Goal: Task Accomplishment & Management: Manage account settings

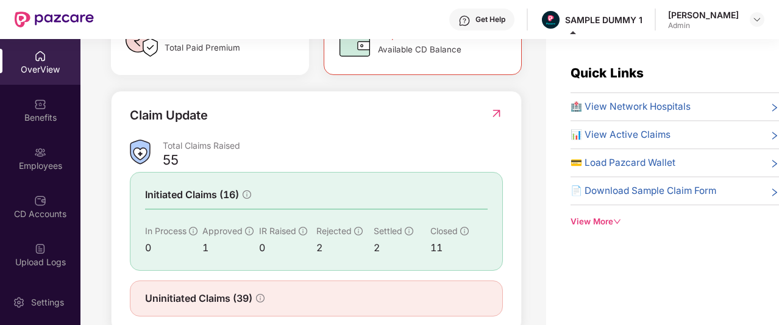
scroll to position [392, 0]
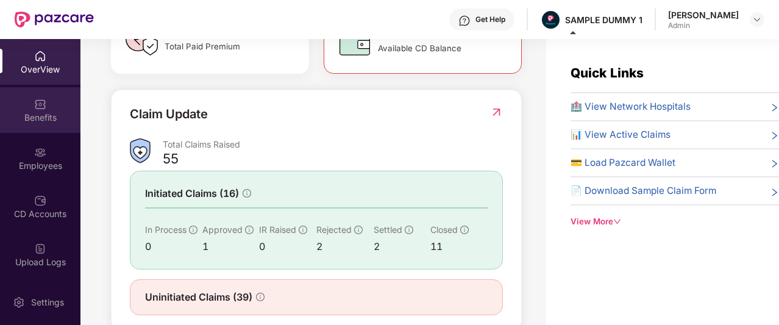
click at [51, 122] on div "Benefits" at bounding box center [40, 117] width 80 height 12
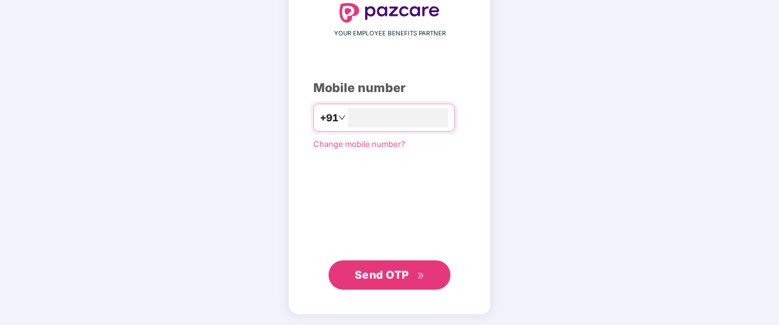
type input "**********"
click at [372, 278] on span "Send OTP" at bounding box center [382, 275] width 54 height 13
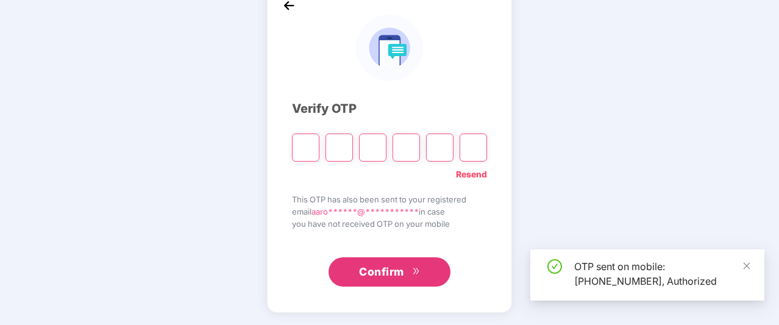
scroll to position [72, 0]
type input "*"
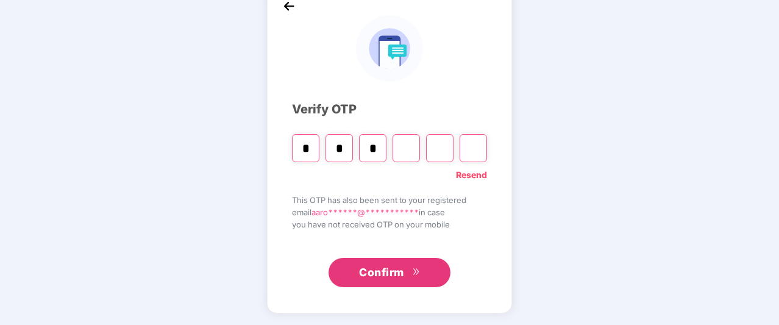
type input "*"
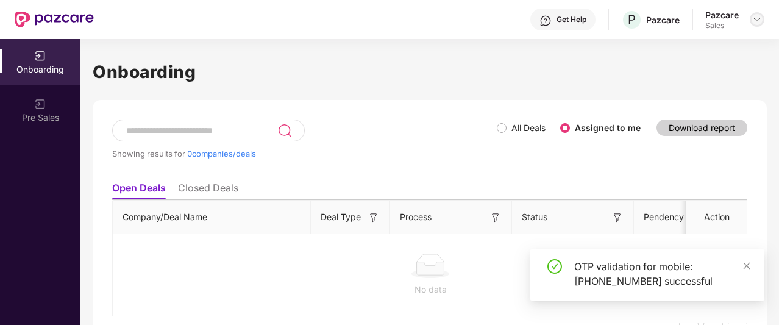
click at [758, 18] on img at bounding box center [757, 20] width 10 height 10
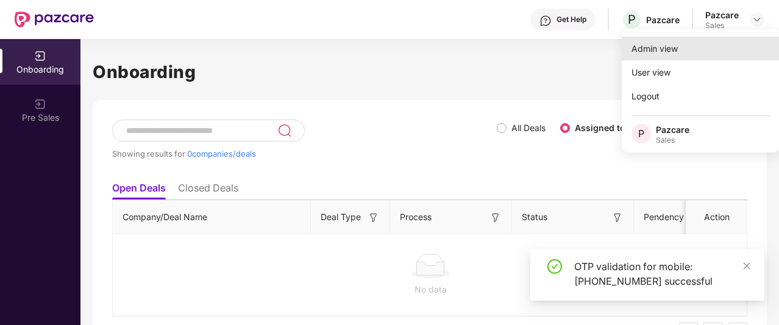
click at [653, 50] on div "Admin view" at bounding box center [700, 49] width 158 height 24
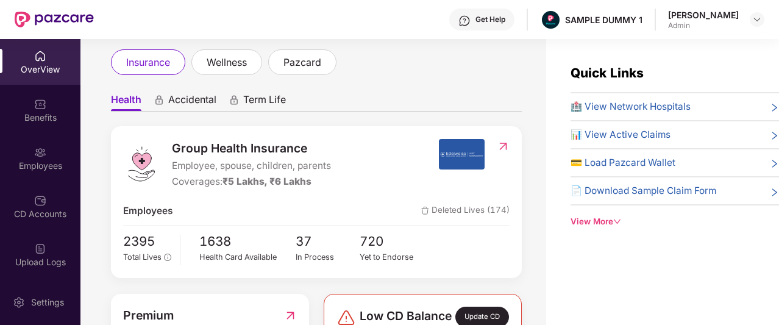
scroll to position [66, 0]
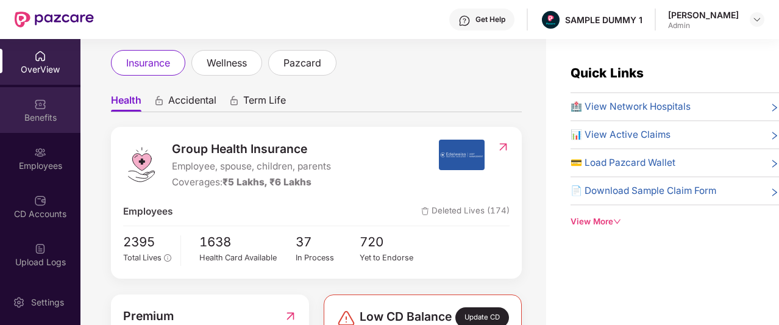
click at [19, 119] on div "Benefits" at bounding box center [40, 117] width 80 height 12
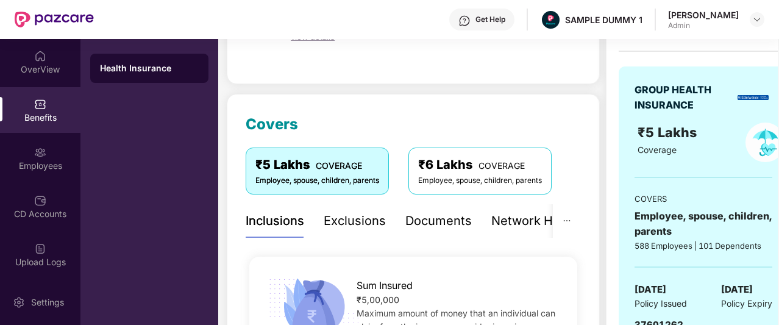
scroll to position [103, 0]
click at [341, 220] on div "Exclusions" at bounding box center [354, 221] width 62 height 19
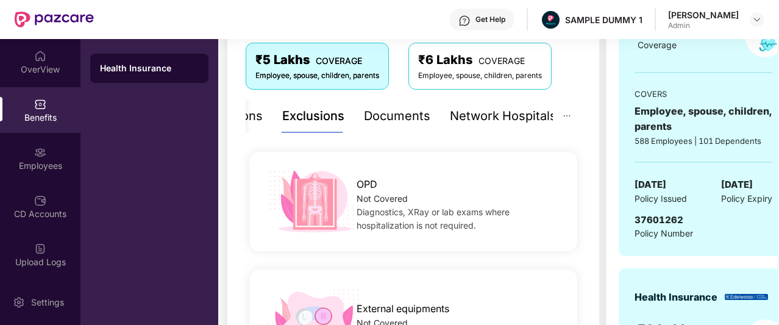
scroll to position [205, 0]
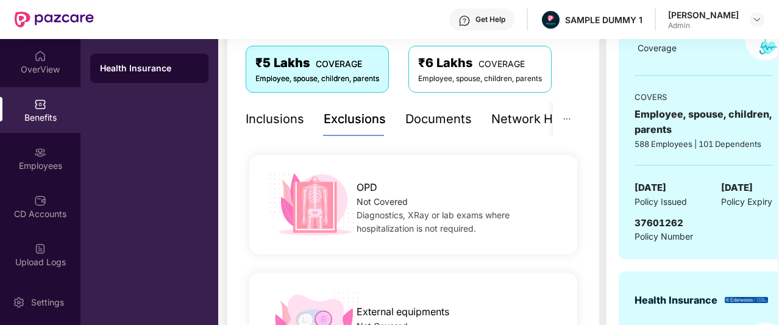
click at [425, 127] on div "Documents" at bounding box center [438, 119] width 66 height 19
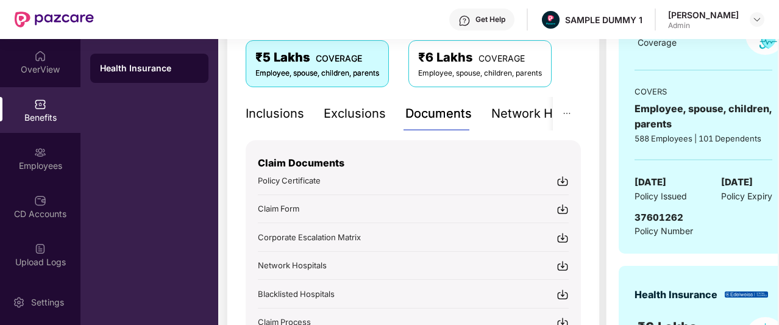
scroll to position [210, 0]
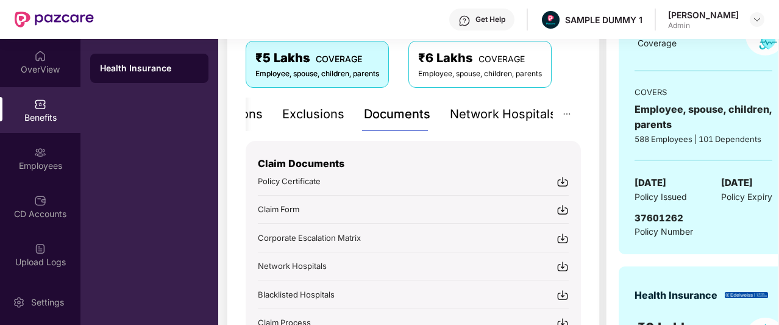
click at [520, 113] on div "Network Hospitals" at bounding box center [503, 114] width 107 height 19
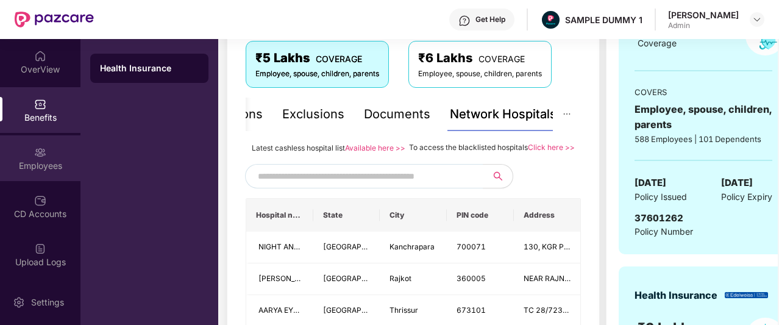
click at [58, 163] on div "Employees" at bounding box center [40, 166] width 80 height 12
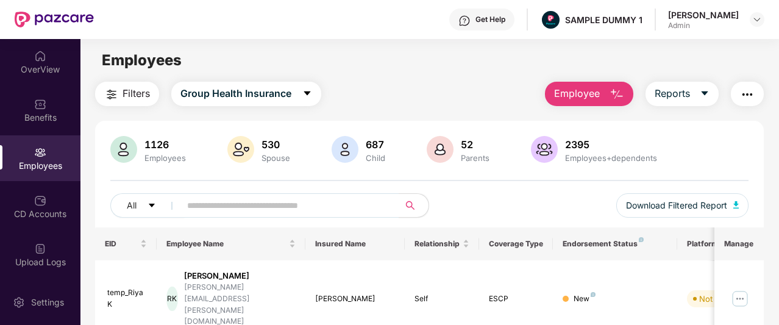
click at [604, 96] on button "Employee" at bounding box center [589, 94] width 88 height 24
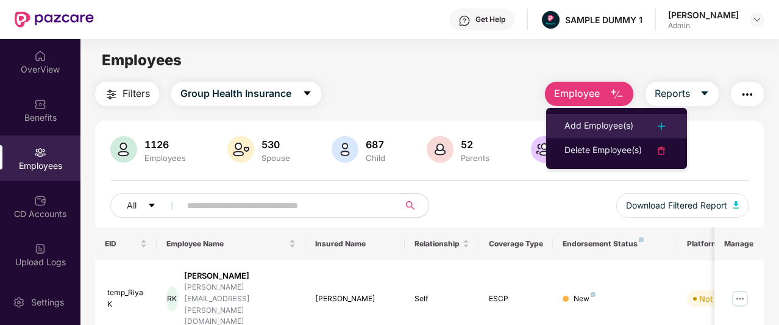
click at [568, 133] on div "Add Employee(s)" at bounding box center [598, 126] width 69 height 15
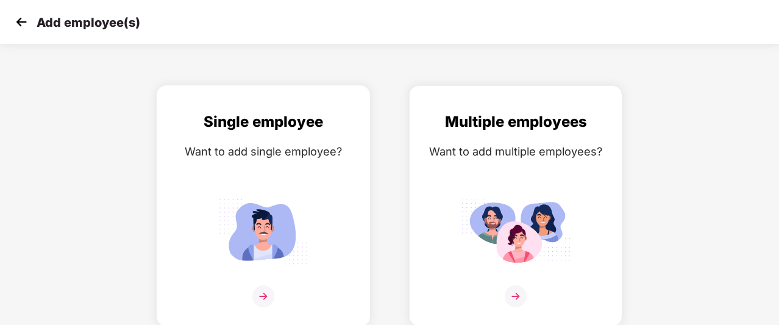
click at [291, 185] on div "Single employee Want to add single employee?" at bounding box center [263, 216] width 188 height 212
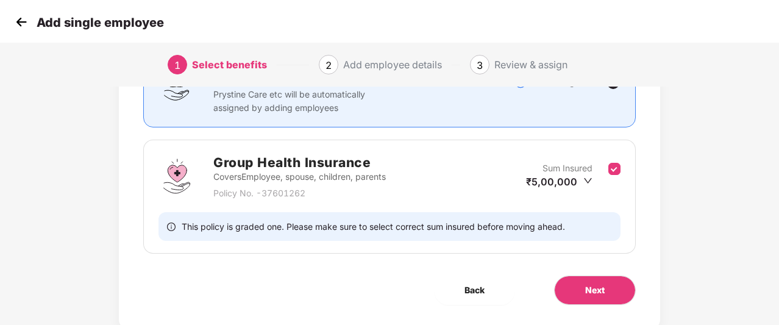
scroll to position [161, 0]
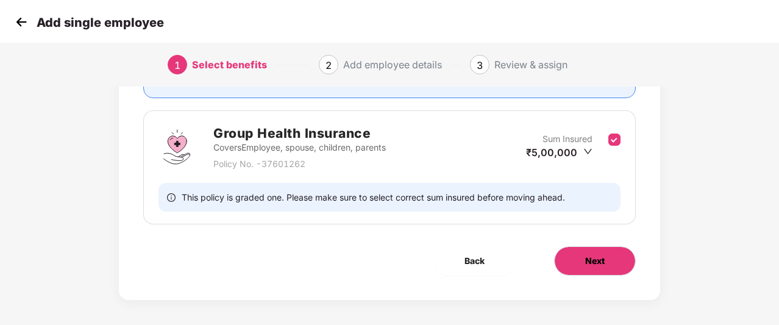
click at [570, 261] on button "Next" at bounding box center [595, 260] width 82 height 29
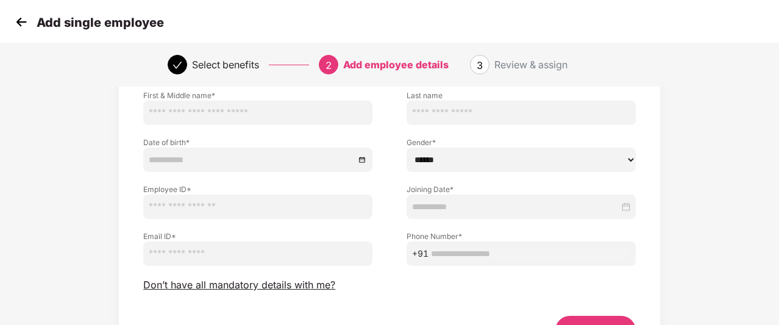
scroll to position [90, 0]
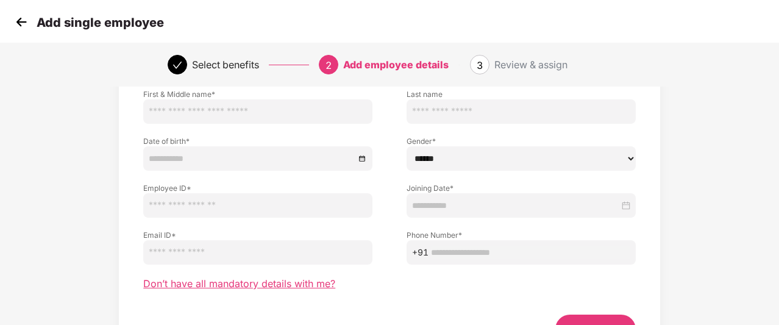
click at [238, 280] on span "Don’t have all mandatory details with me?" at bounding box center [239, 283] width 192 height 13
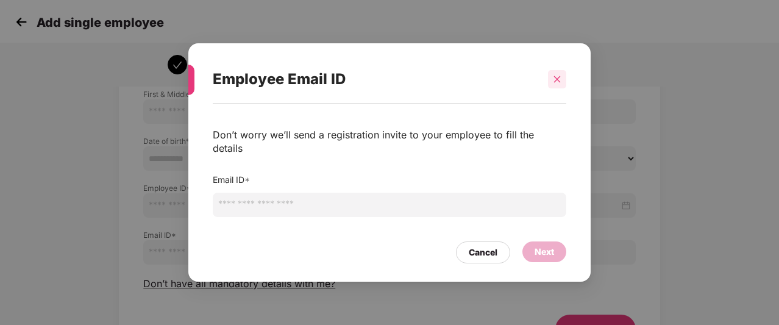
click at [557, 83] on icon "close" at bounding box center [557, 79] width 9 height 9
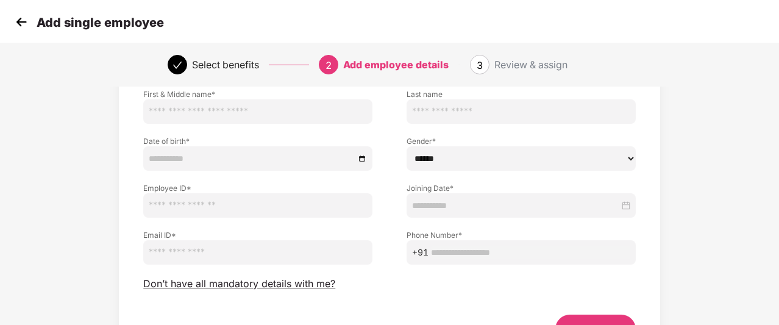
click at [23, 28] on img at bounding box center [21, 22] width 18 height 18
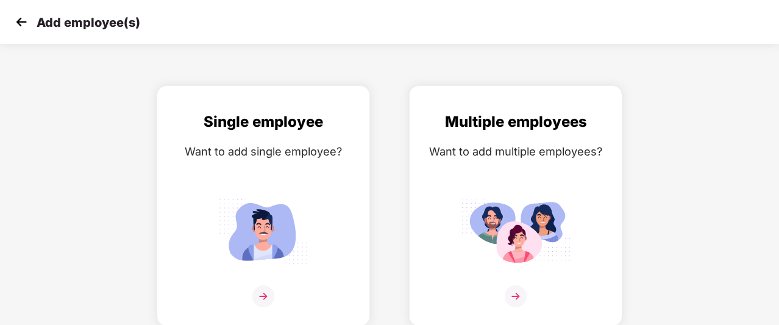
click at [23, 27] on img at bounding box center [21, 22] width 18 height 18
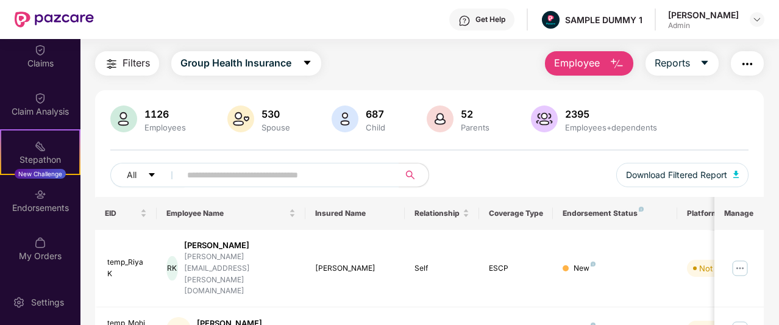
scroll to position [31, 0]
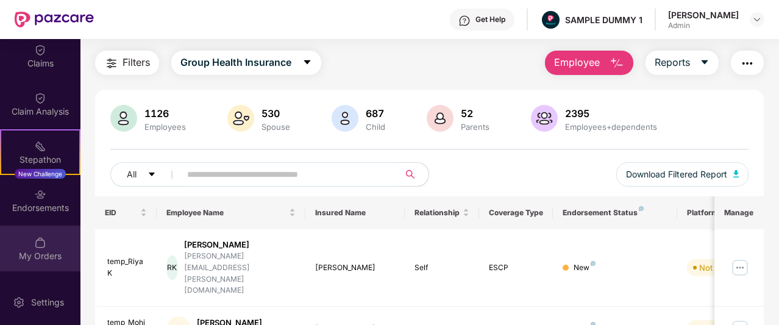
click at [49, 247] on div "My Orders" at bounding box center [40, 248] width 80 height 46
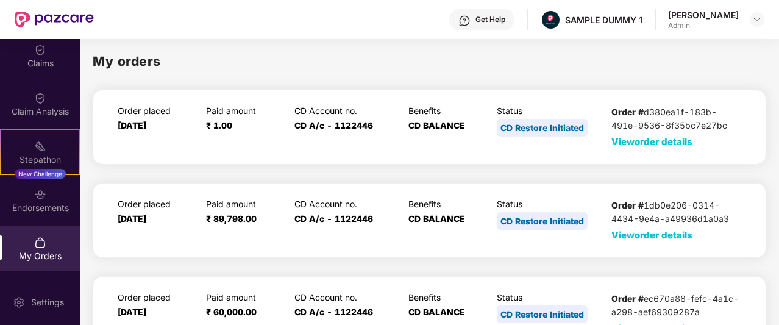
click at [640, 142] on span "View order details" at bounding box center [651, 142] width 81 height 12
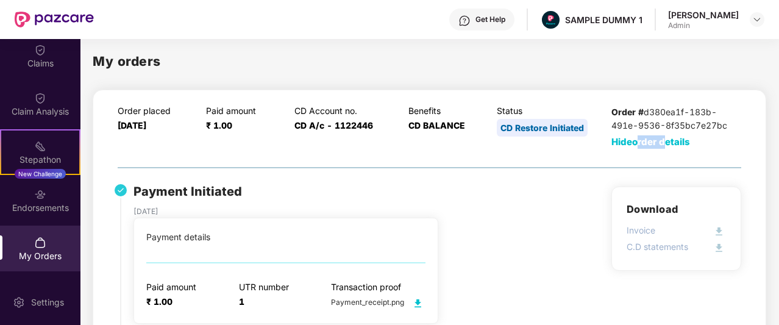
click at [640, 142] on span "Hide order details" at bounding box center [650, 142] width 79 height 12
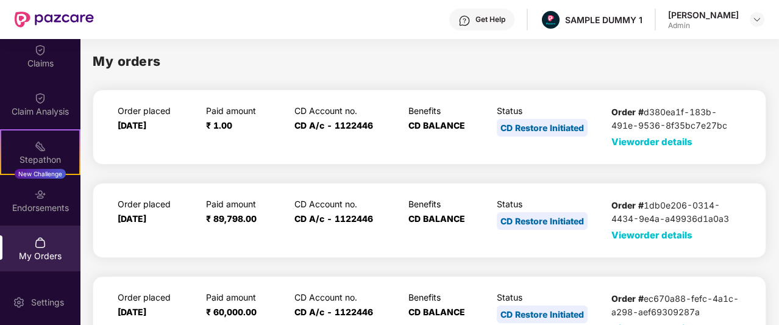
click at [612, 146] on span "View order details" at bounding box center [651, 142] width 81 height 12
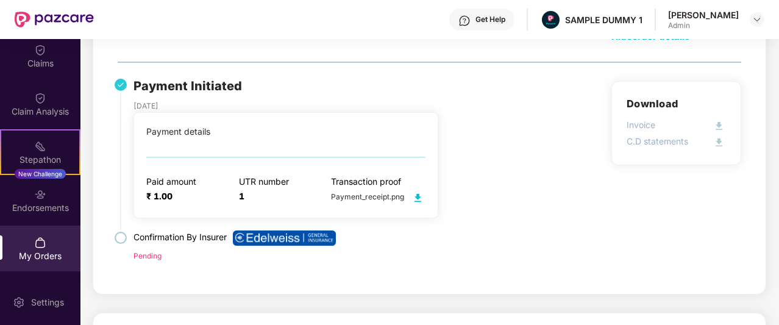
scroll to position [93, 0]
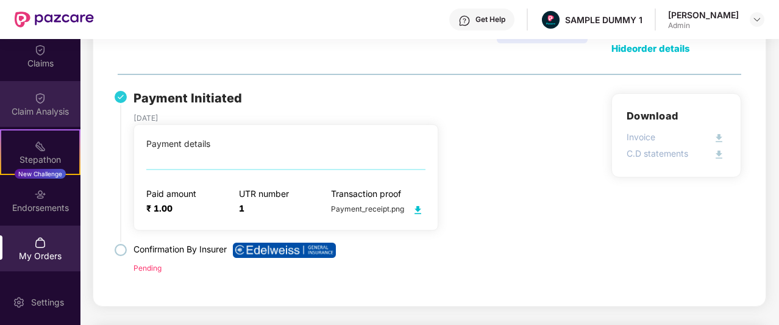
click at [42, 111] on div "Claim Analysis" at bounding box center [40, 111] width 80 height 12
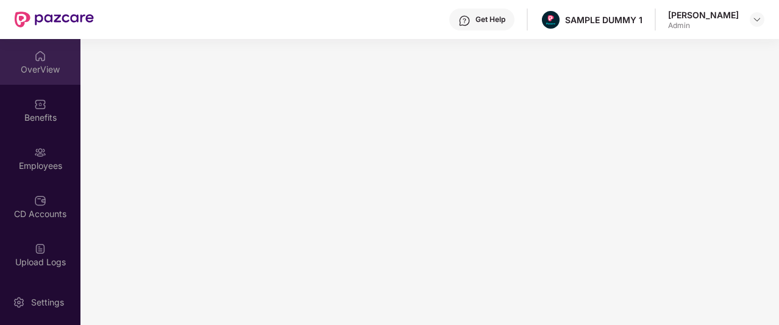
click at [58, 57] on div "OverView" at bounding box center [40, 62] width 80 height 46
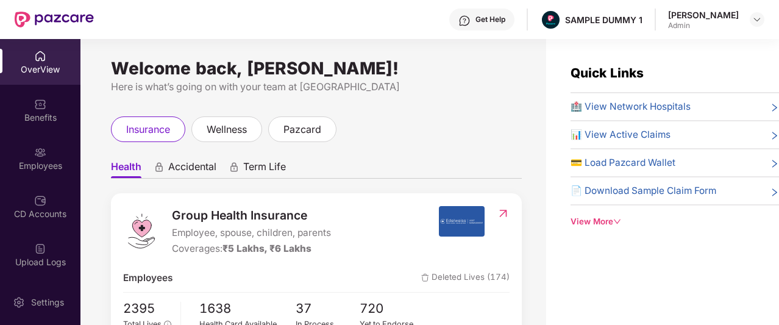
click at [503, 23] on div "Get Help" at bounding box center [490, 20] width 30 height 10
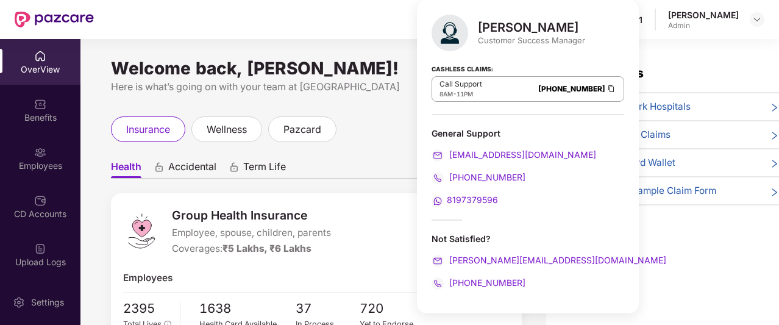
click at [390, 40] on div "Welcome back, [PERSON_NAME]! Here is what’s going on with your team at Pazcare …" at bounding box center [312, 189] width 465 height 300
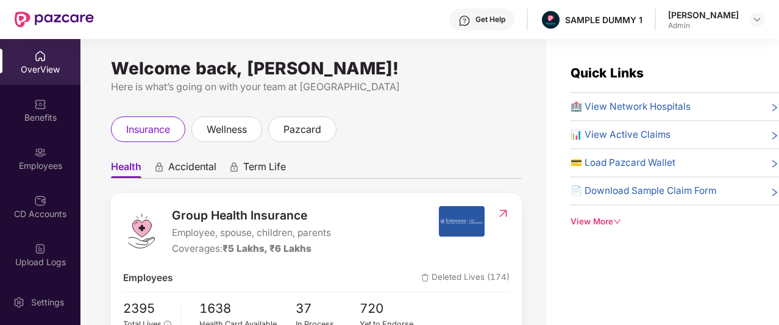
click at [505, 21] on div "Get Help" at bounding box center [490, 20] width 30 height 10
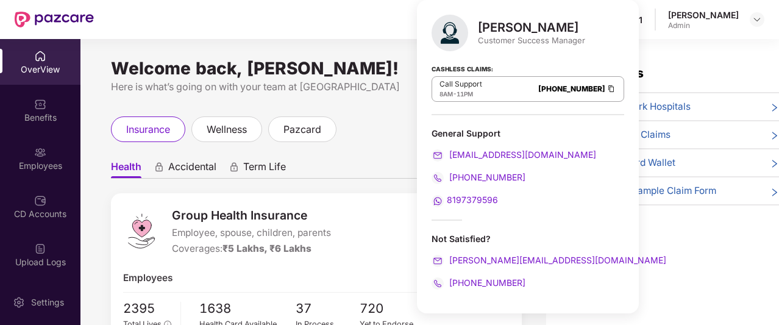
click at [398, 118] on div "insurance wellness pazcard" at bounding box center [316, 129] width 411 height 26
